Goal: Task Accomplishment & Management: Complete application form

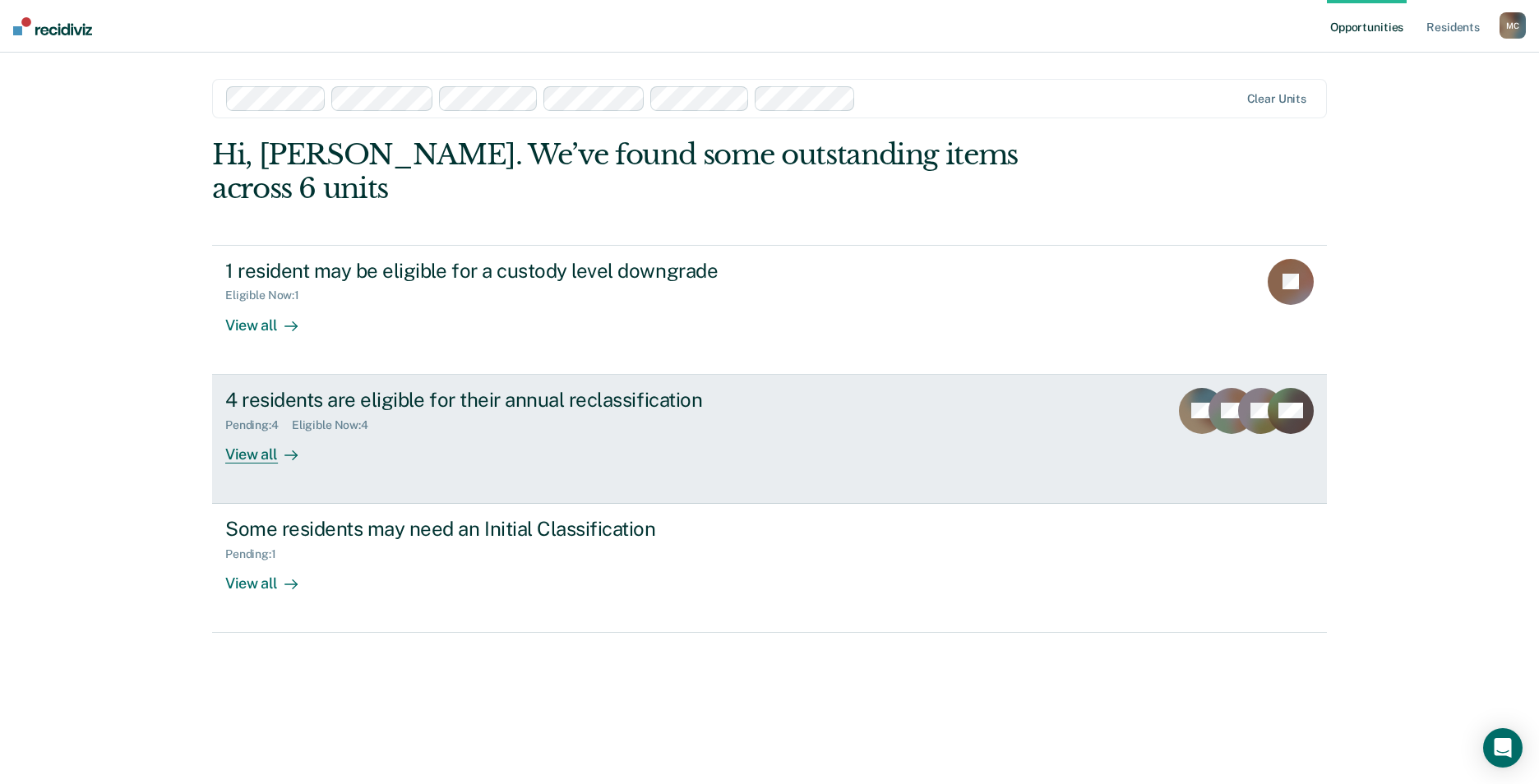
click at [249, 432] on div "View all" at bounding box center [271, 448] width 92 height 32
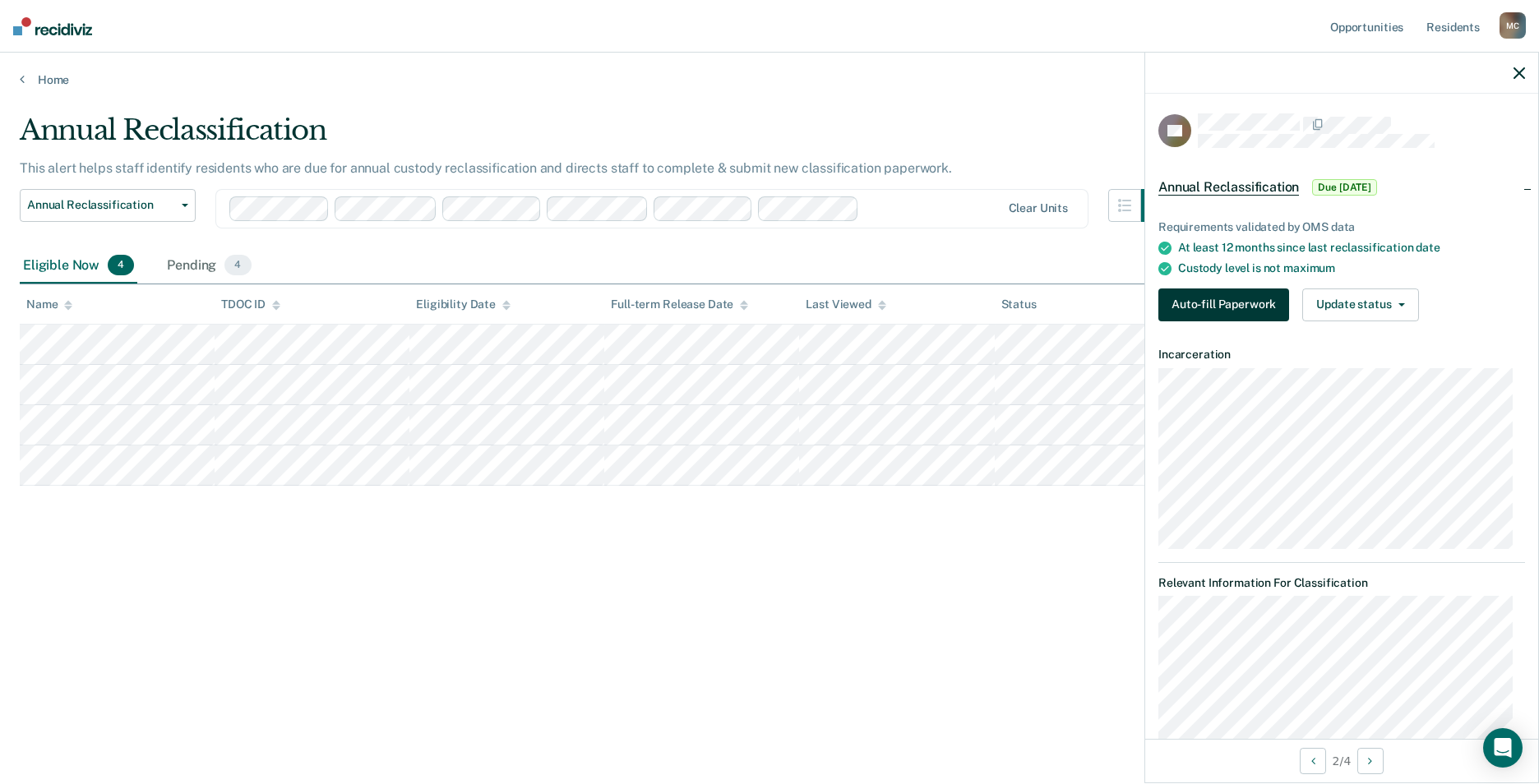
click at [1243, 299] on button "Auto-fill Paperwork" at bounding box center [1223, 305] width 130 height 33
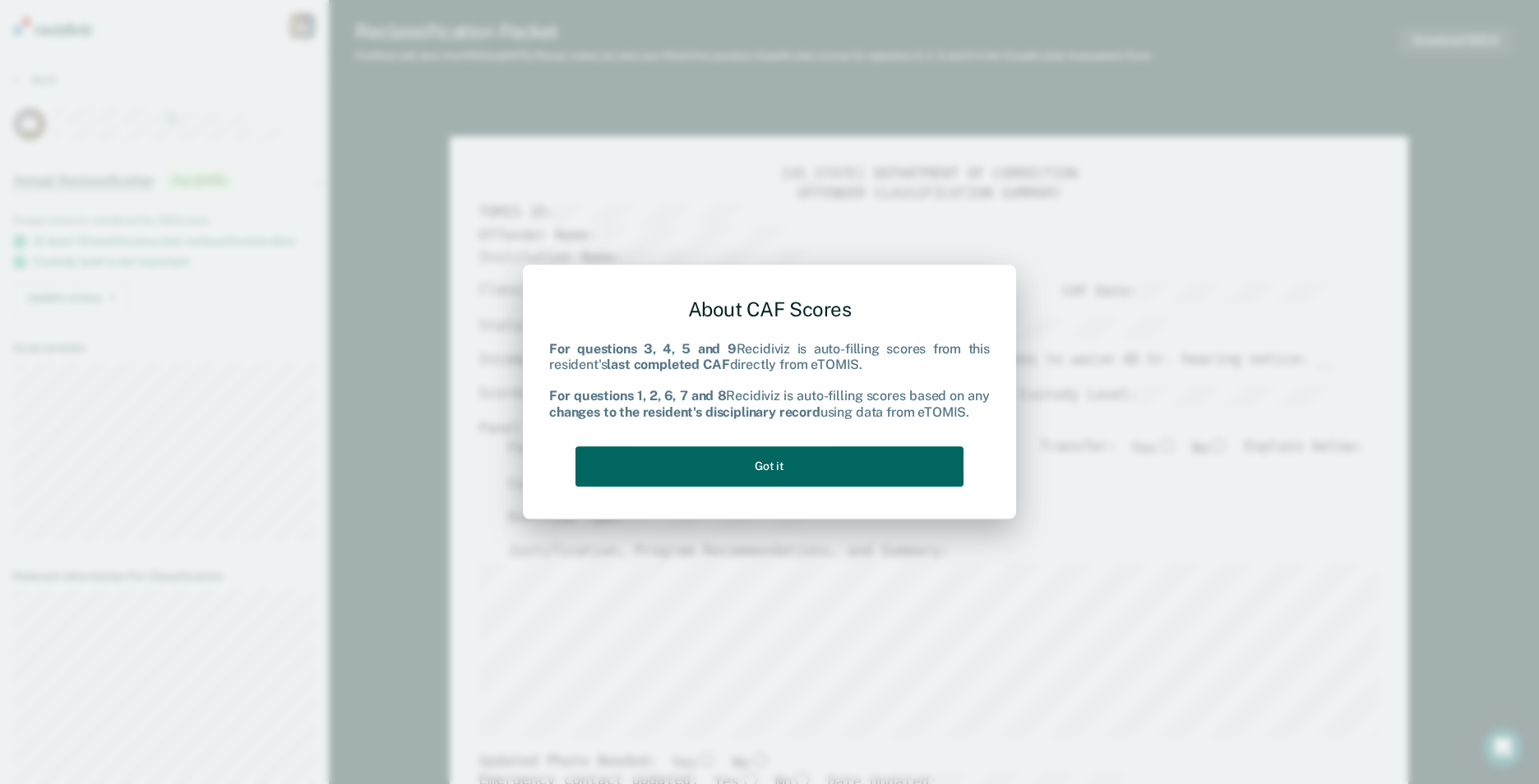
click at [783, 461] on button "Got it" at bounding box center [770, 466] width 389 height 40
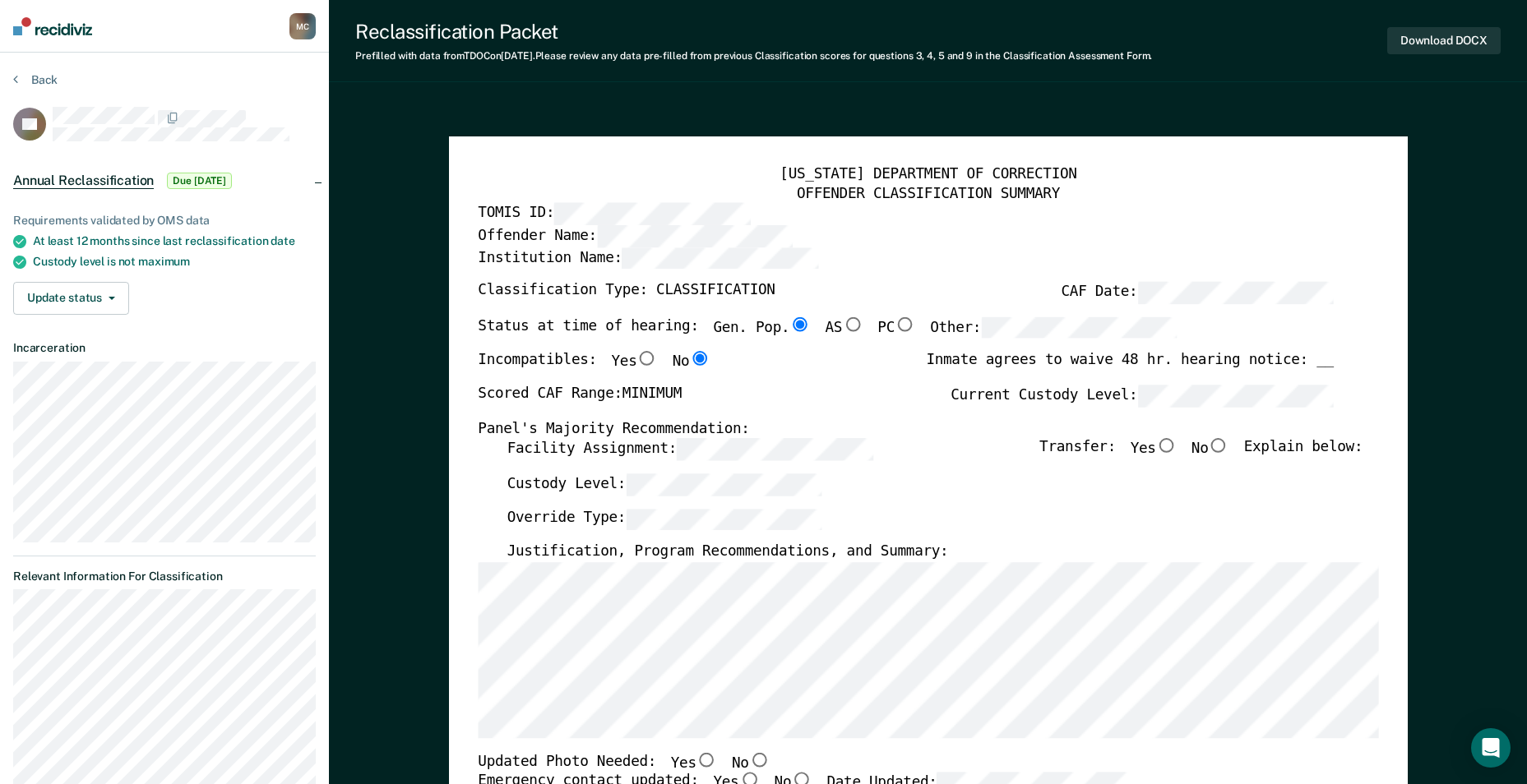
click at [1225, 281] on div "Institution Name:" at bounding box center [906, 264] width 856 height 34
click at [1227, 448] on input "No" at bounding box center [1219, 446] width 22 height 14
type textarea "x"
radio input "true"
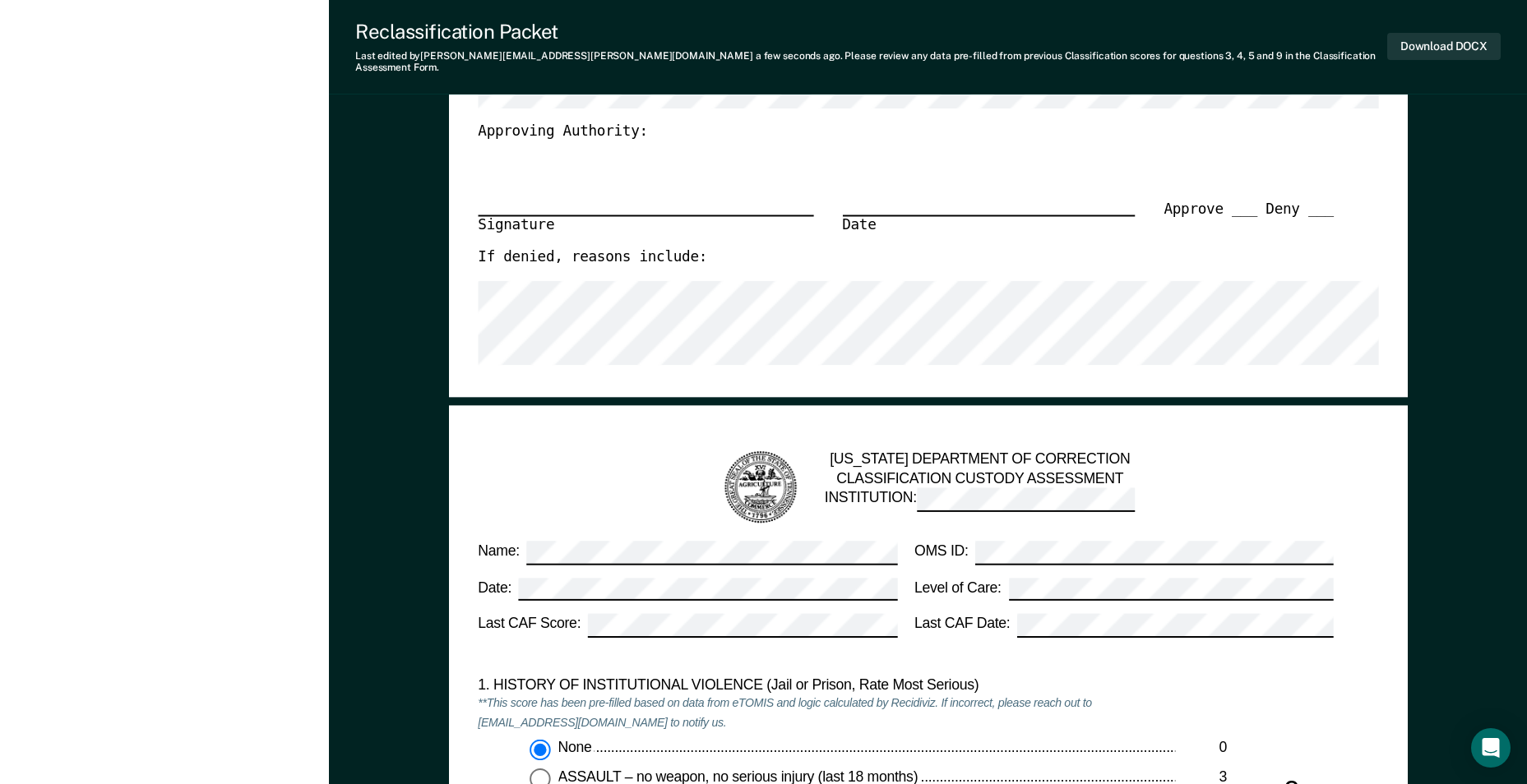
scroll to position [1151, 0]
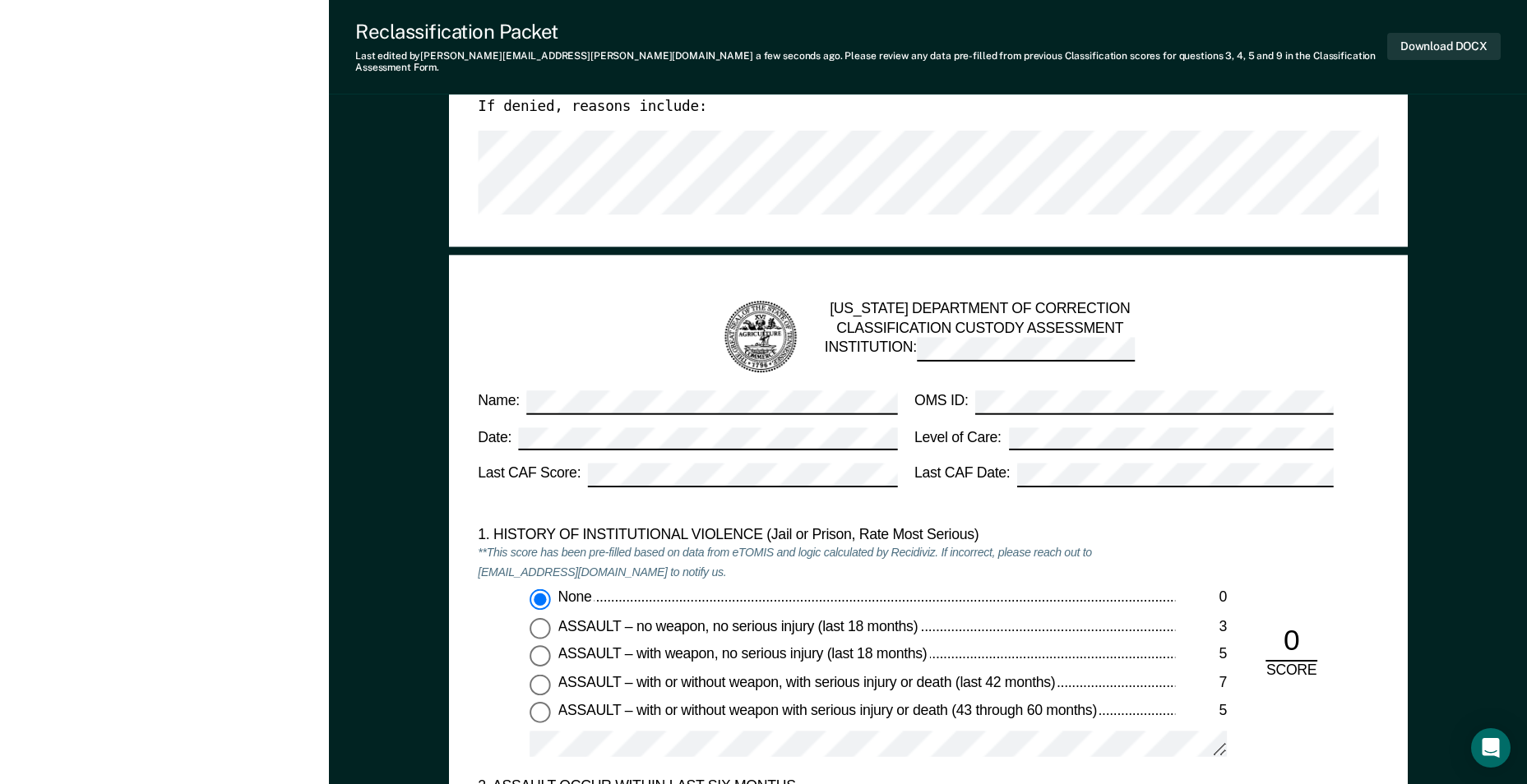
click at [918, 532] on div "1. HISTORY OF INSTITUTIONAL VIOLENCE (Jail or Prison, Rate Most Serious)" at bounding box center [826, 534] width 697 height 19
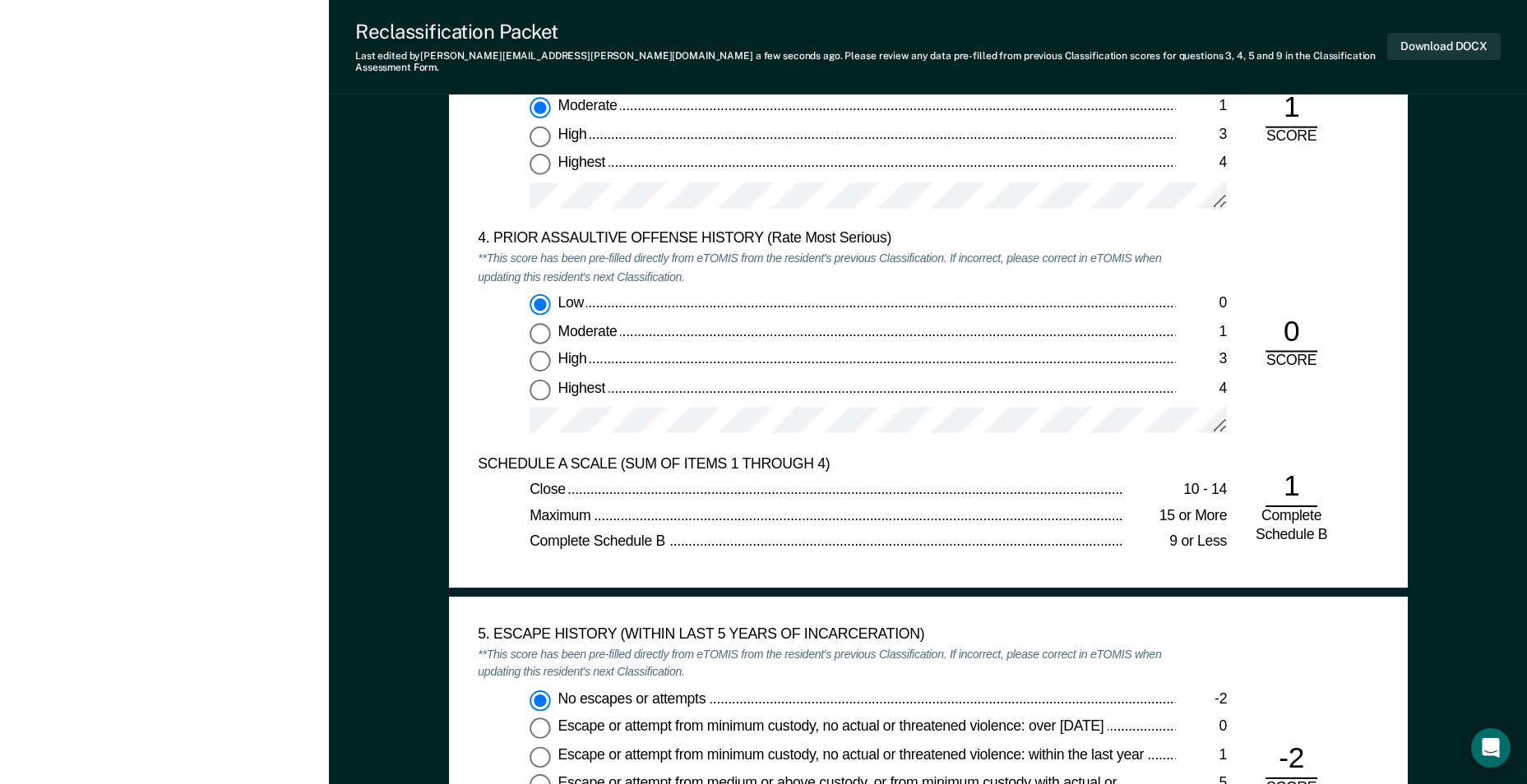
scroll to position [2219, 0]
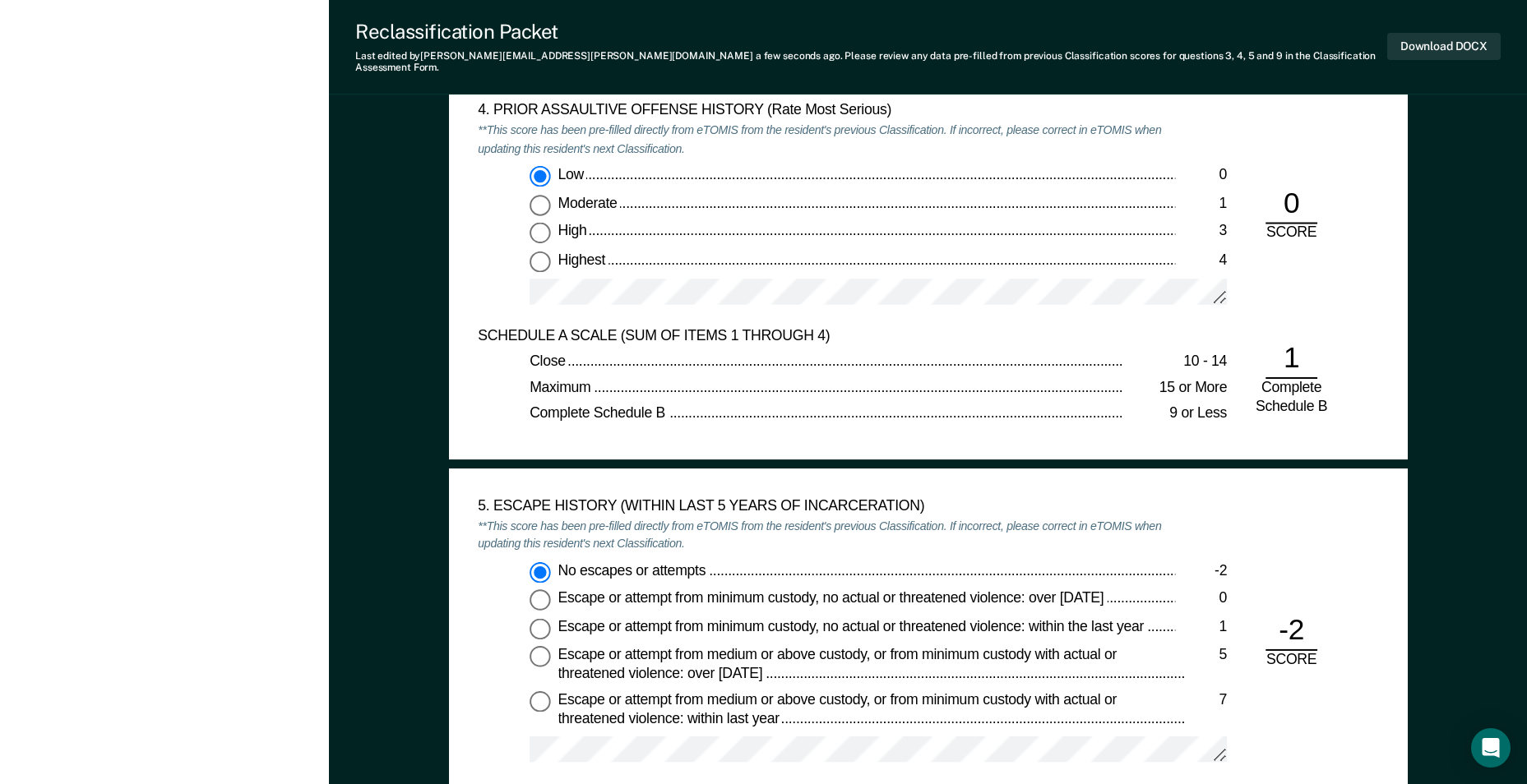
click at [764, 536] on div "5. ESCAPE HISTORY (WITHIN LAST 5 YEARS OF INCARCERATION) **This score has been …" at bounding box center [826, 640] width 697 height 286
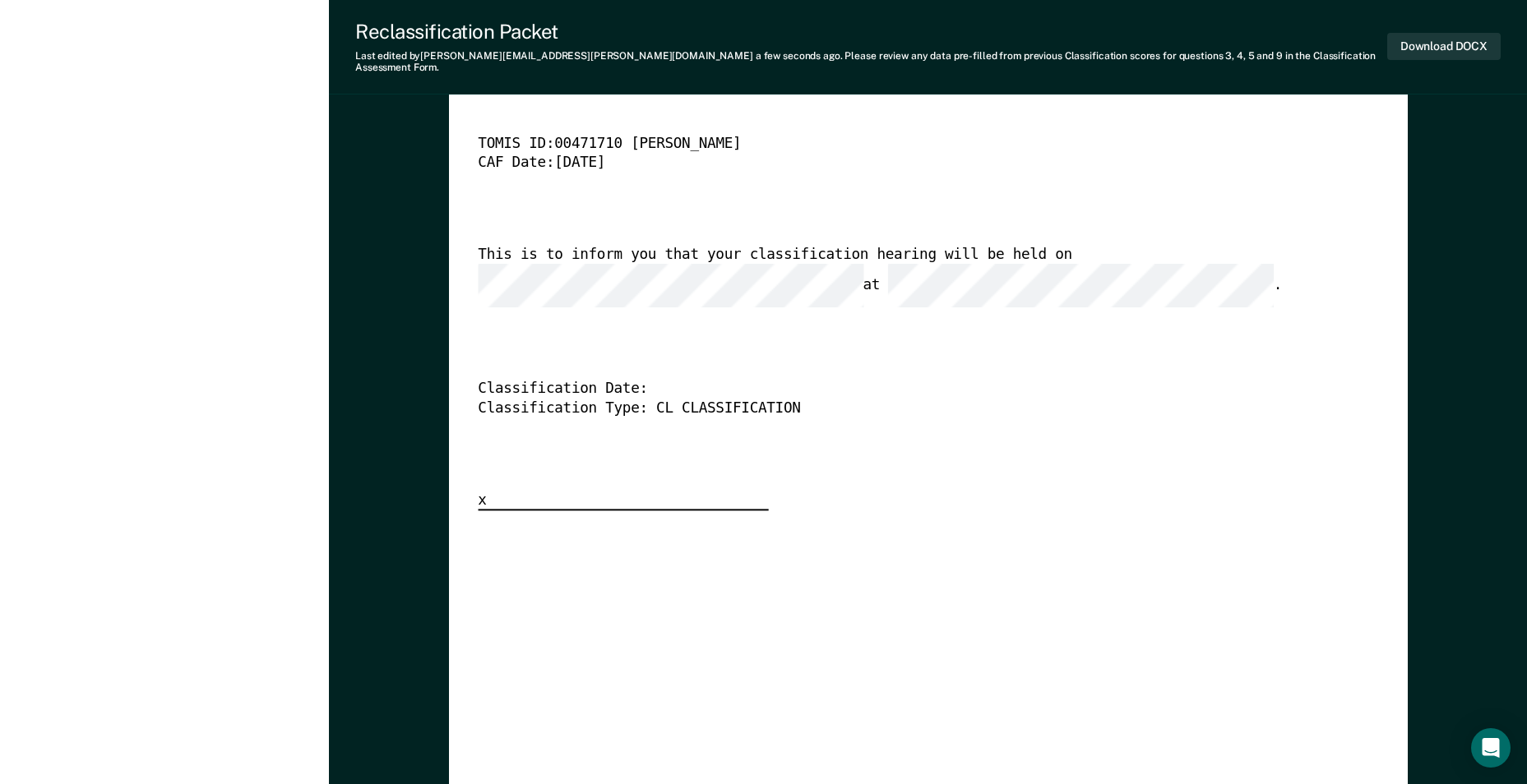
scroll to position [4028, 0]
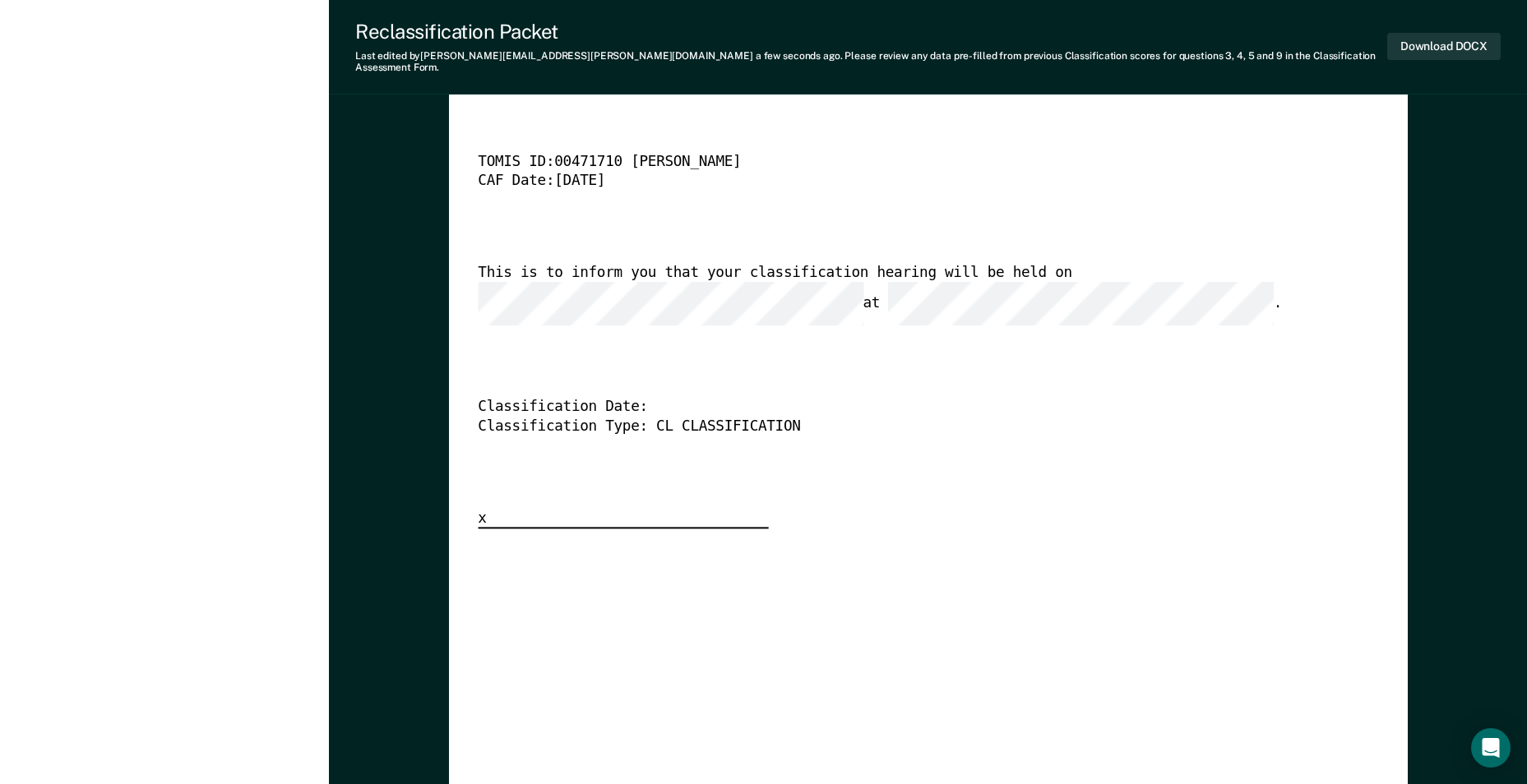
click at [1255, 263] on div "This is to inform you that your classification hearing will be held on at ." at bounding box center [906, 294] width 856 height 62
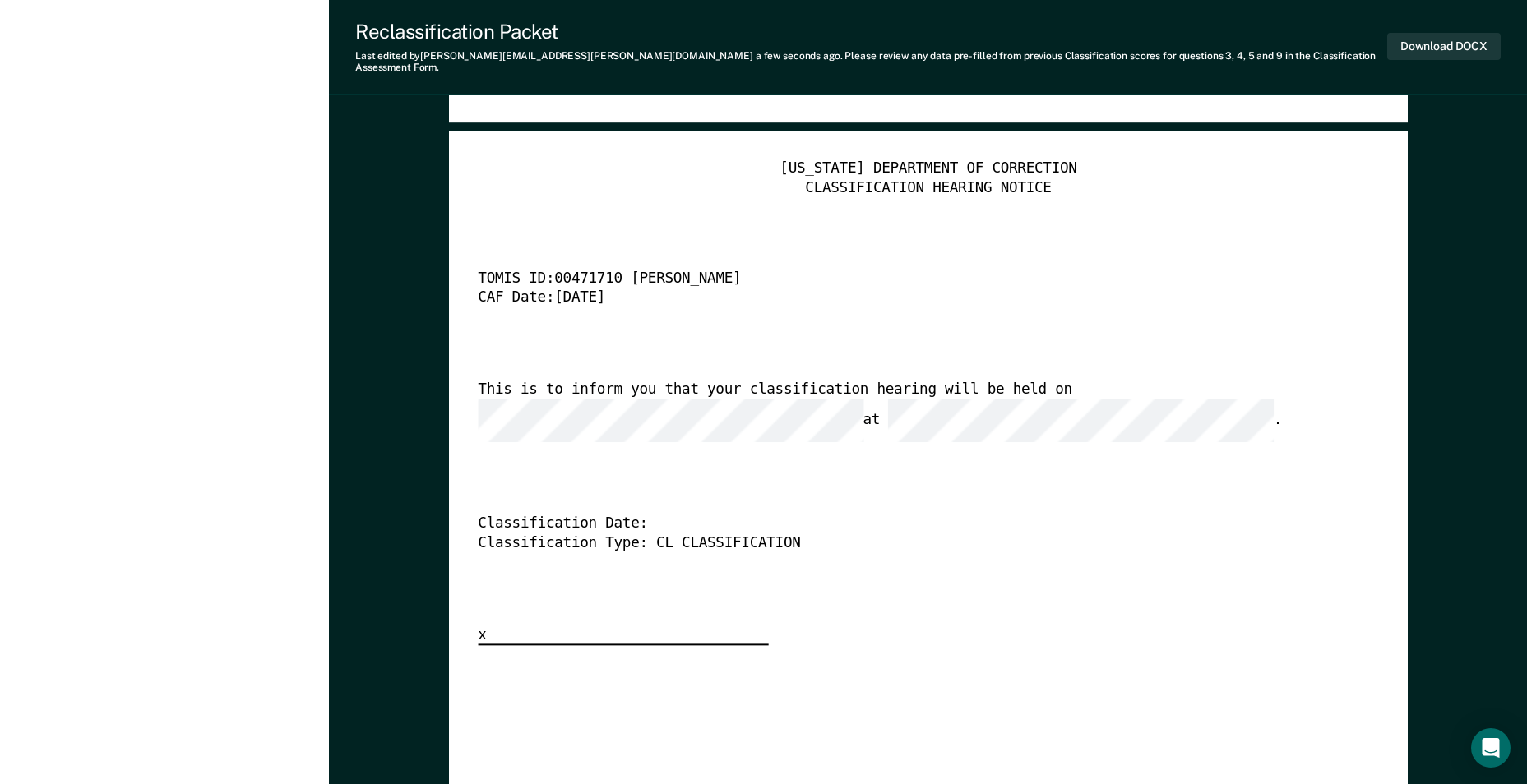
scroll to position [3912, 0]
click at [650, 514] on div "Classification Date:" at bounding box center [906, 523] width 856 height 19
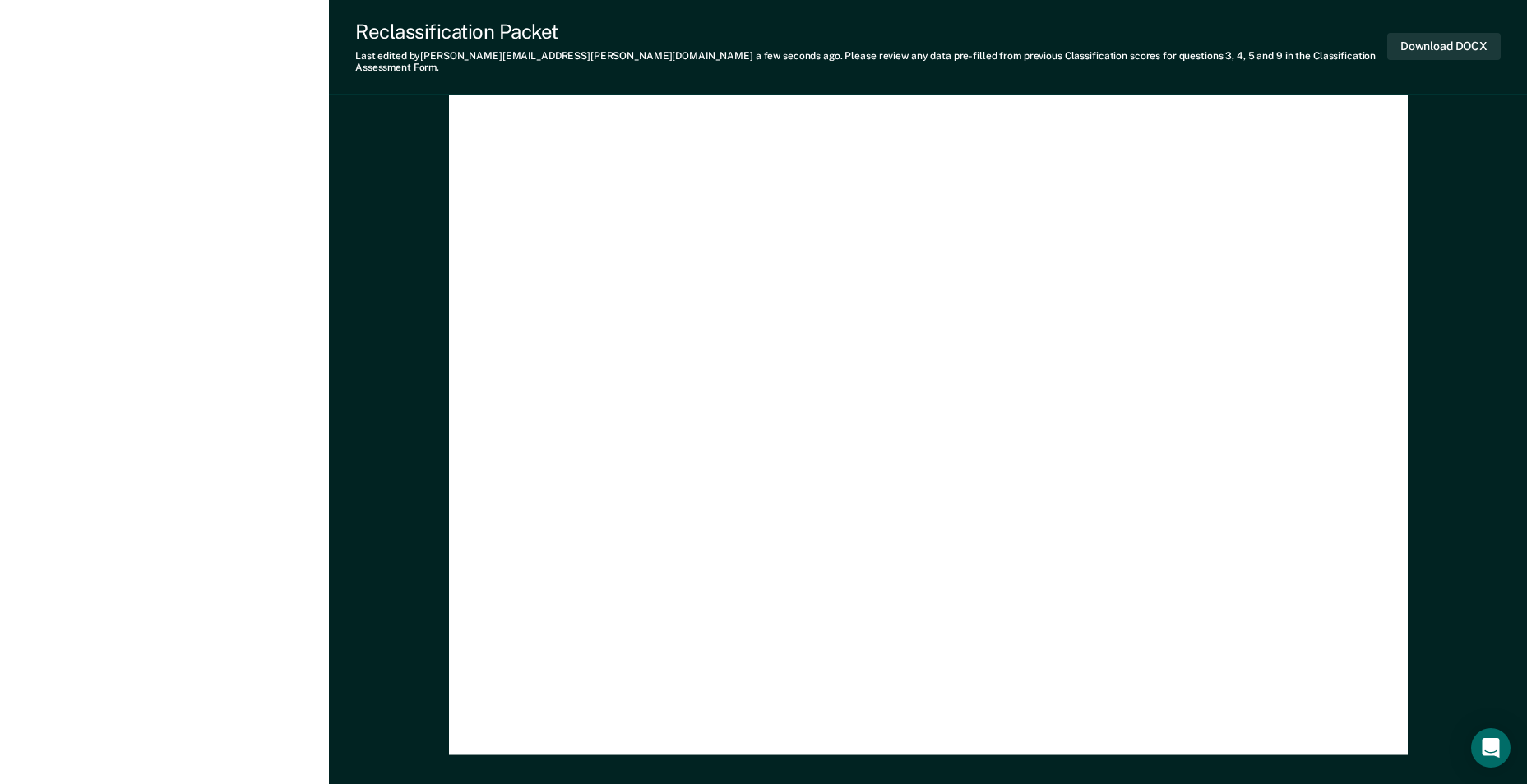
scroll to position [4597, 0]
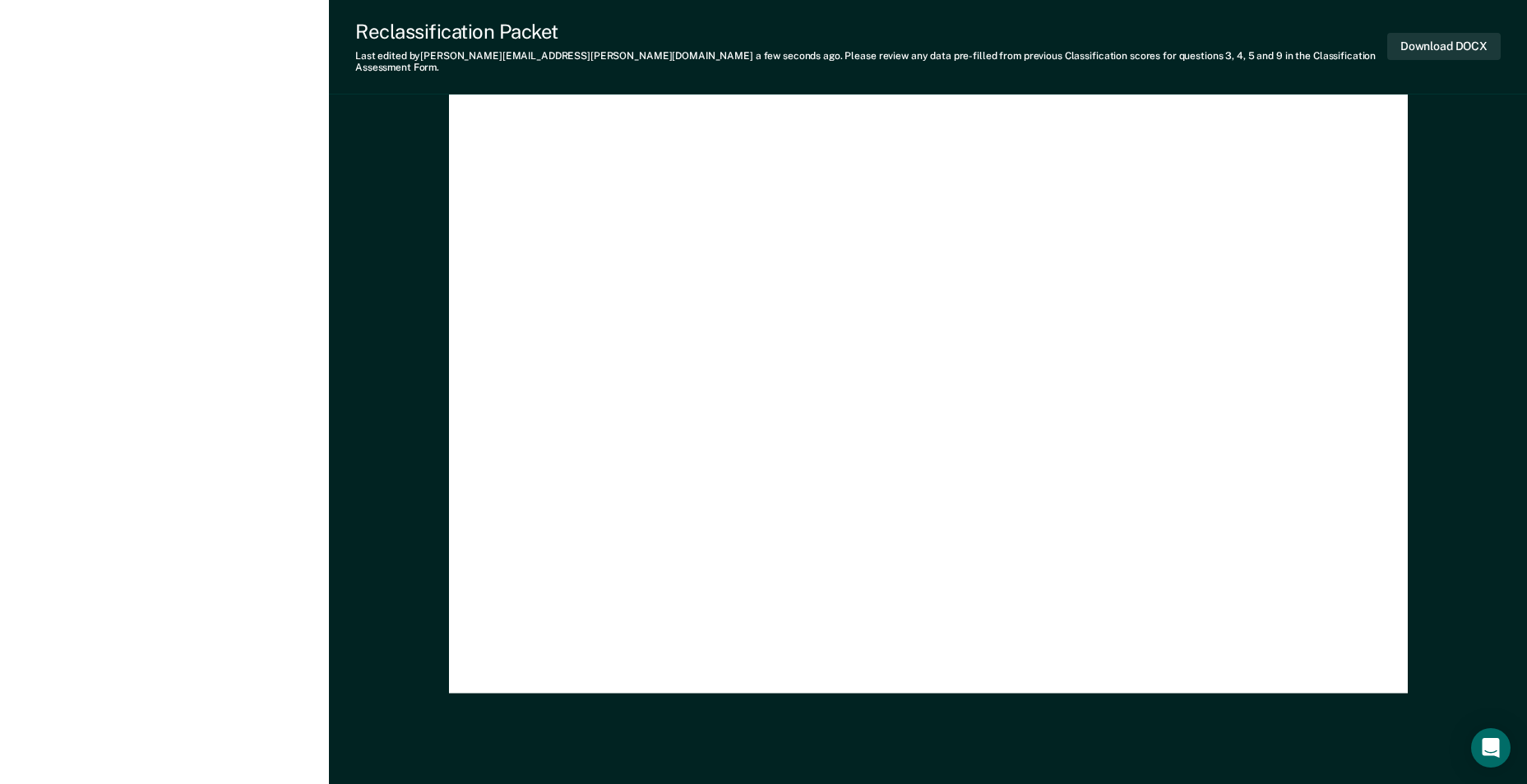
click at [881, 533] on div "TENNESSEE DEPARTMENT OF CORRECTION CLASSIFICATION HEARING NOTICE TOMIS ID: 0047…" at bounding box center [927, 69] width 900 height 1191
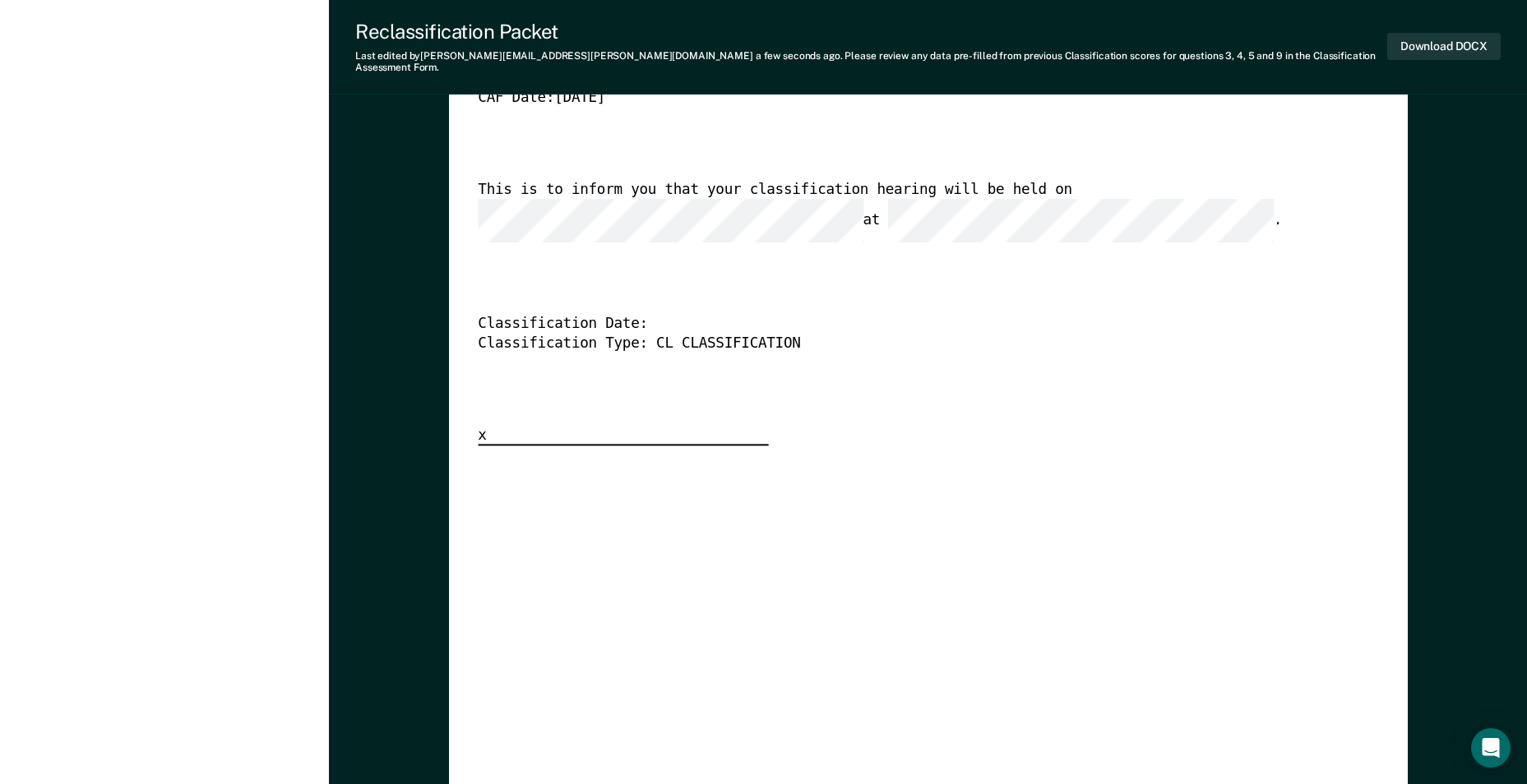
scroll to position [4022, 0]
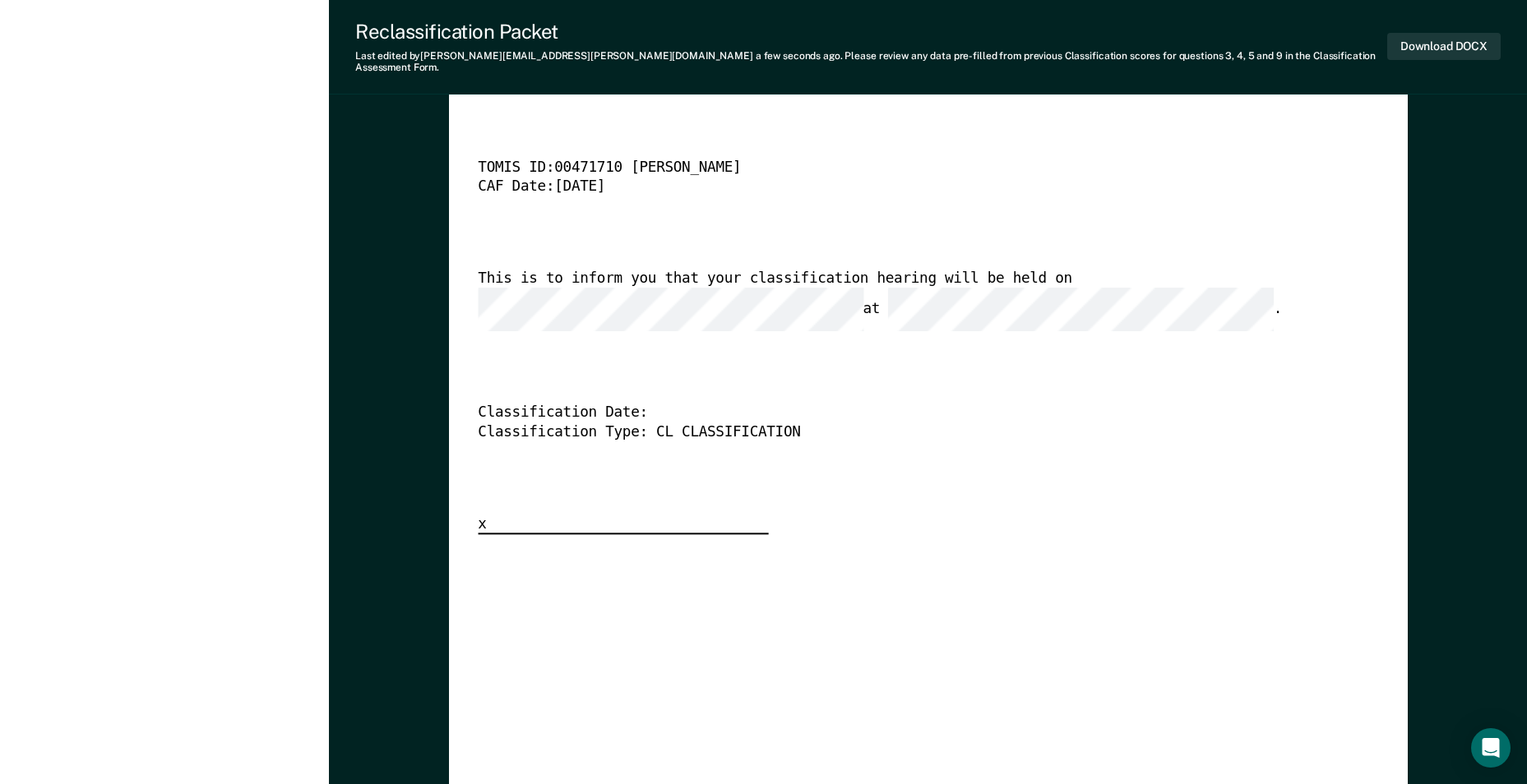
click at [658, 405] on div "Classification Date:" at bounding box center [906, 414] width 856 height 19
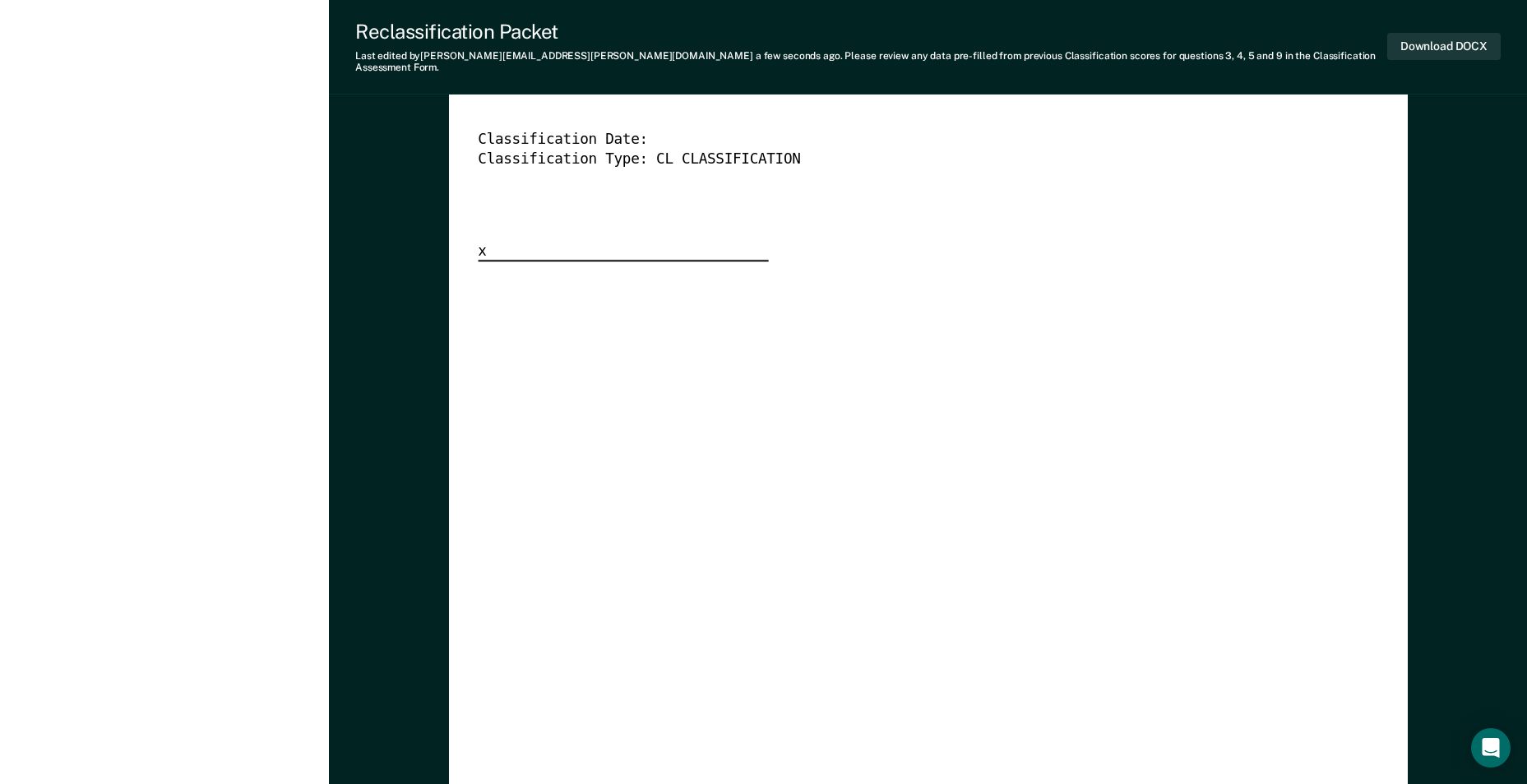
scroll to position [4049, 0]
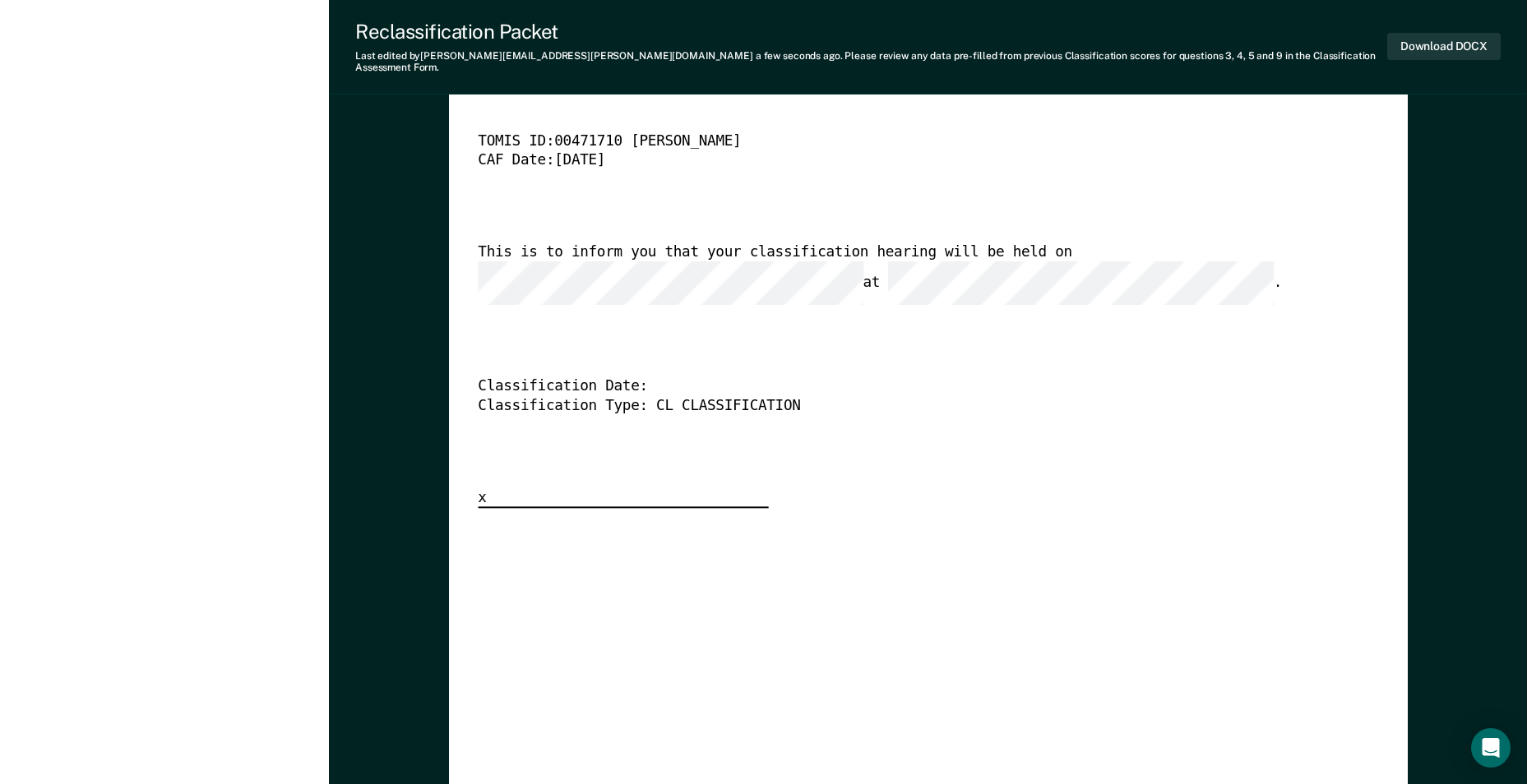
click at [645, 379] on div "Classification Date:" at bounding box center [906, 388] width 856 height 19
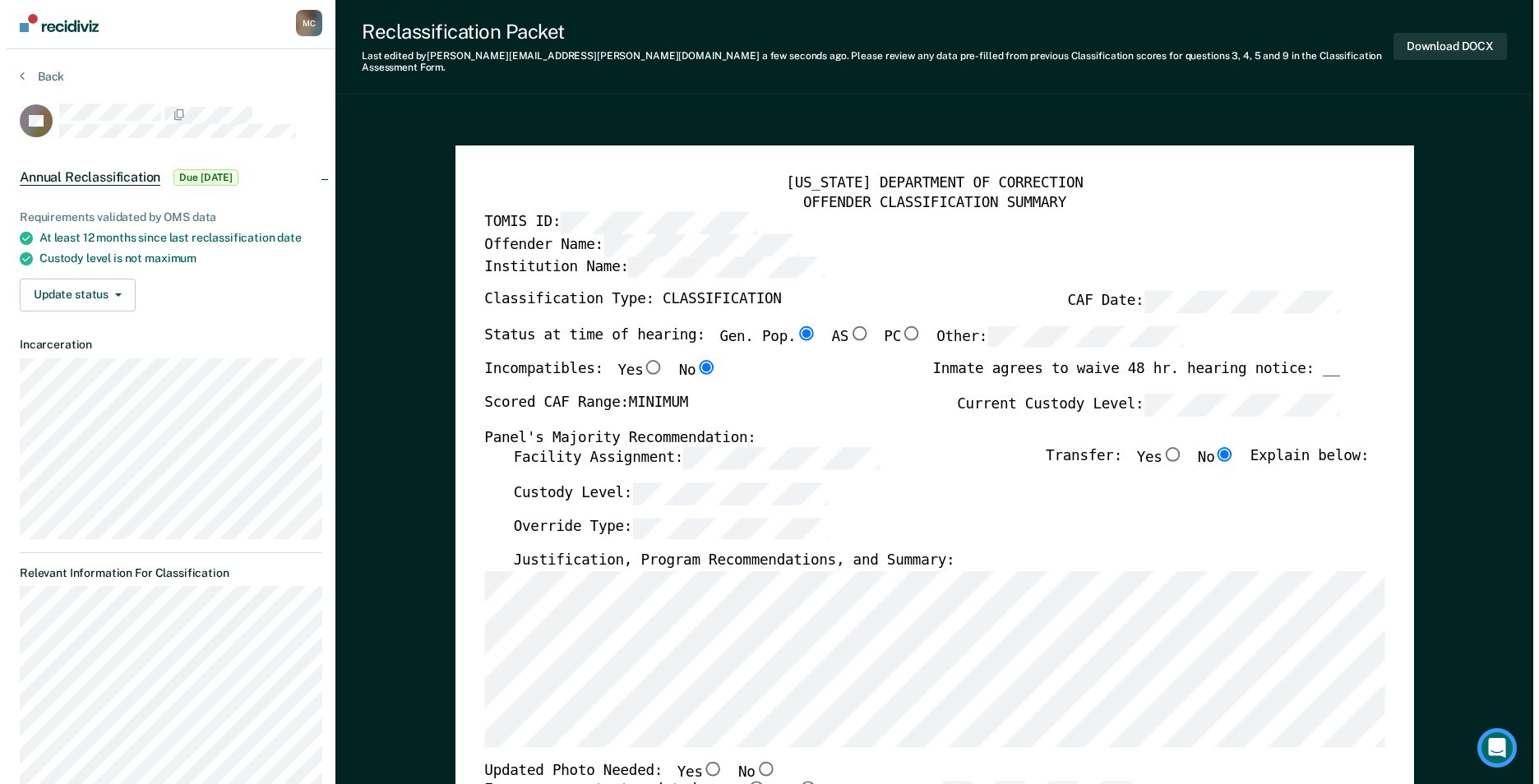
scroll to position [0, 0]
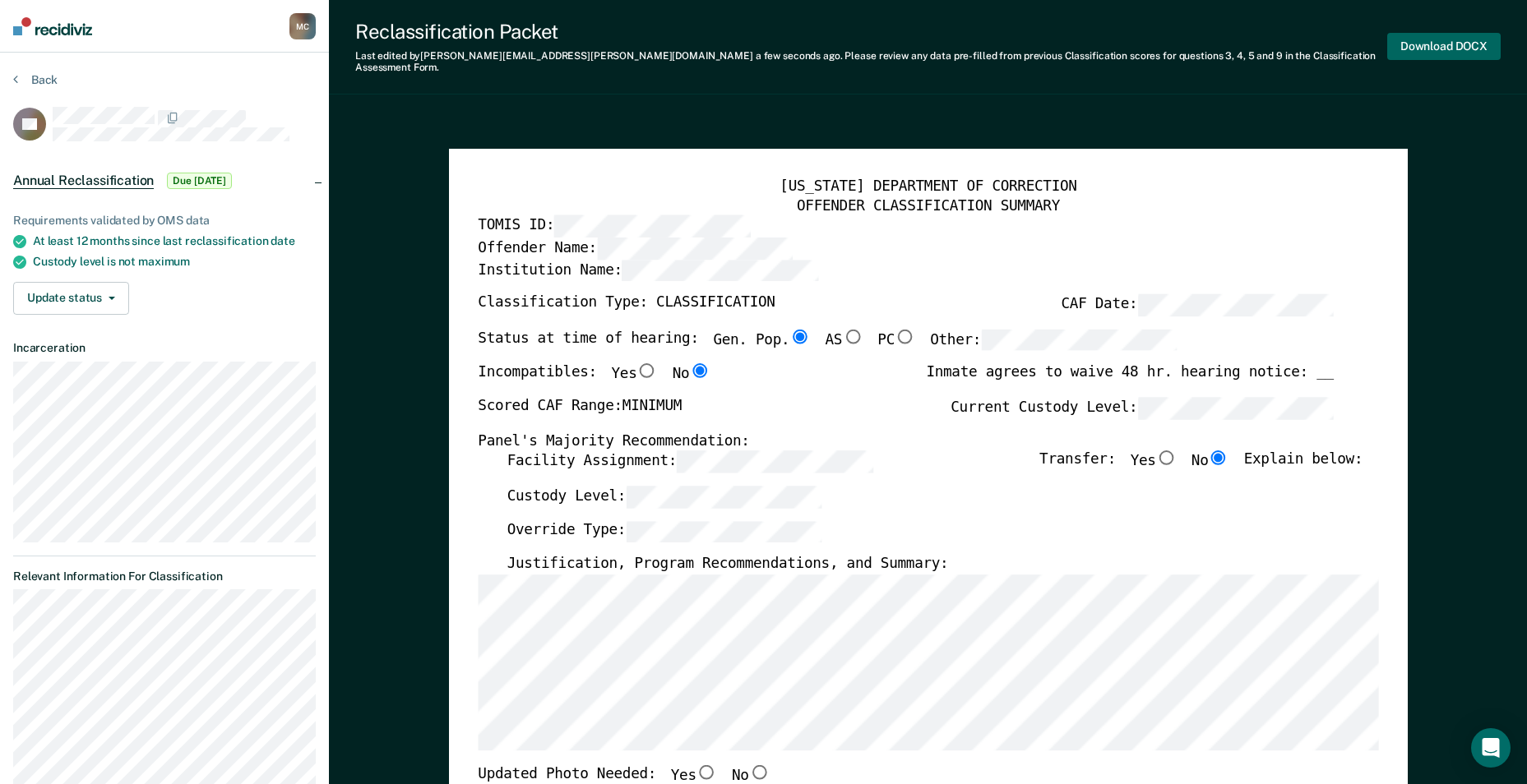
click at [1434, 40] on button "Download DOCX" at bounding box center [1443, 47] width 113 height 27
type textarea "x"
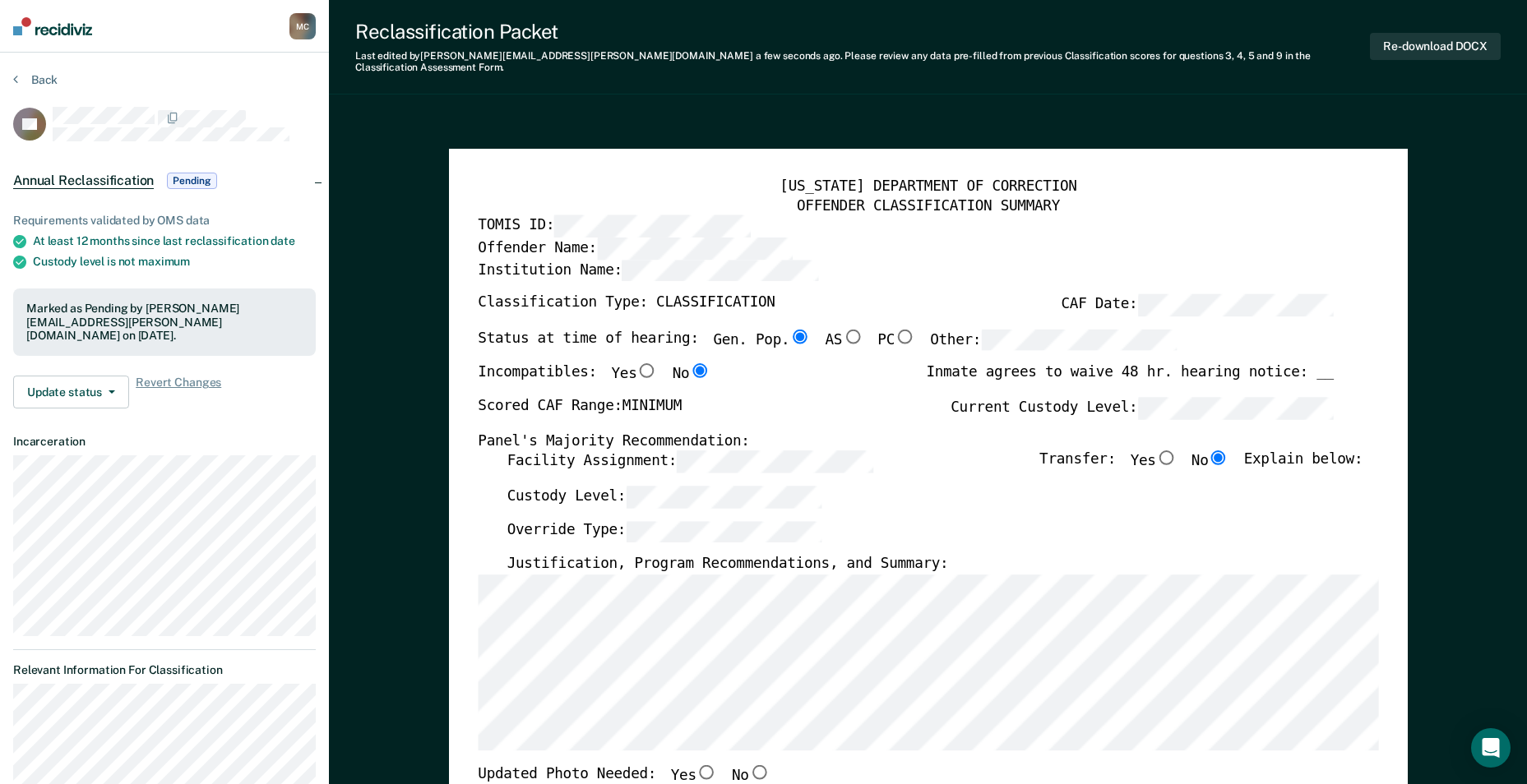
click at [1078, 30] on div "Reclassification Packet" at bounding box center [862, 31] width 1014 height 24
